Goal: Navigation & Orientation: Find specific page/section

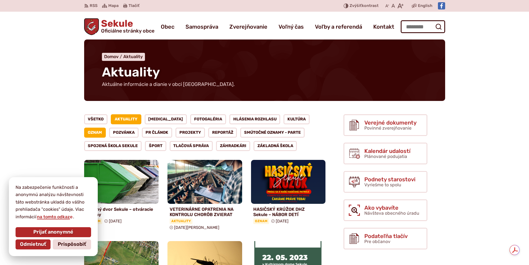
click at [130, 118] on link "Aktuality" at bounding box center [126, 119] width 31 height 10
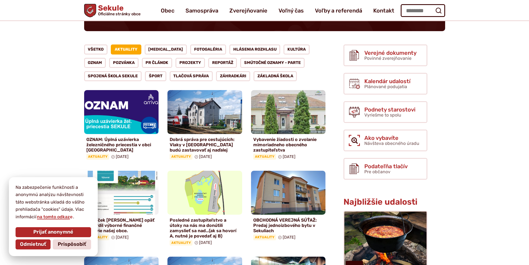
scroll to position [56, 0]
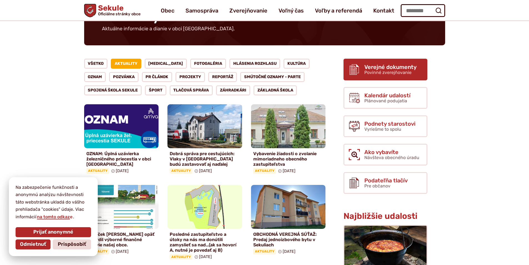
click at [392, 68] on span "Verejné dokumenty" at bounding box center [391, 67] width 52 height 6
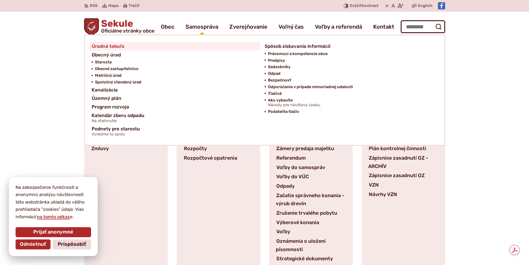
click at [120, 47] on span "Úradná tabuľa" at bounding box center [108, 46] width 33 height 9
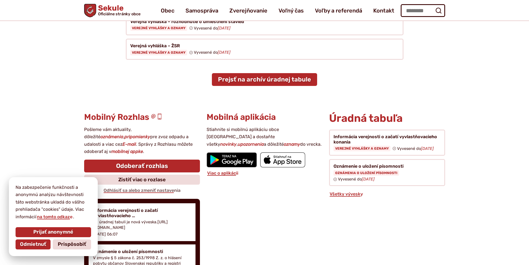
scroll to position [139, 0]
